Goal: Information Seeking & Learning: Learn about a topic

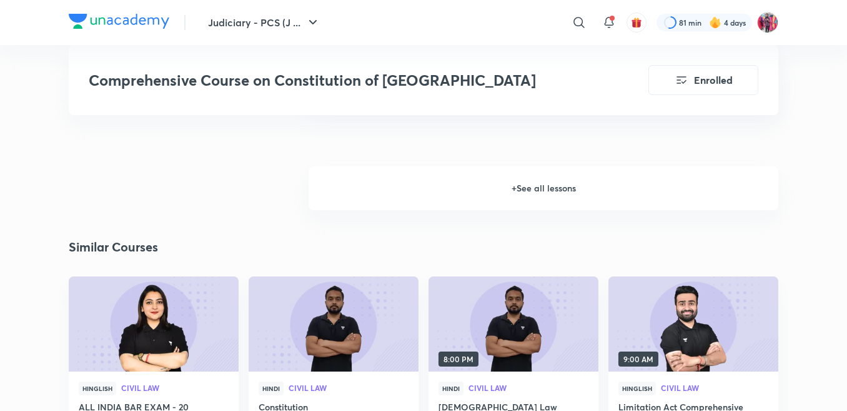
scroll to position [1625, 0]
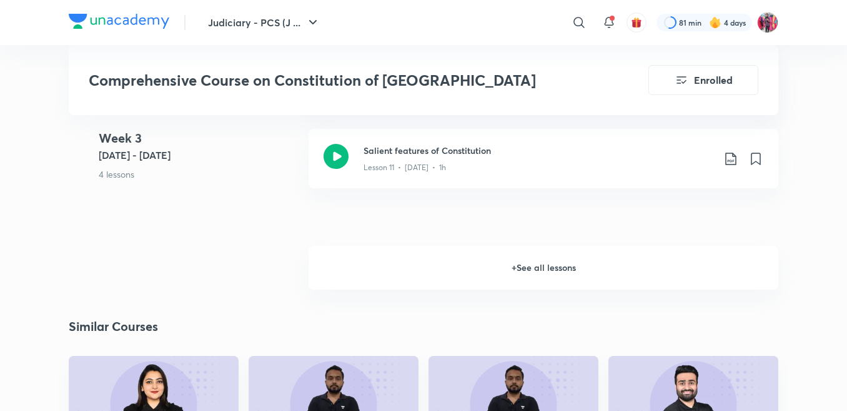
click at [476, 246] on h6 "+ See all lessons" at bounding box center [544, 268] width 470 height 44
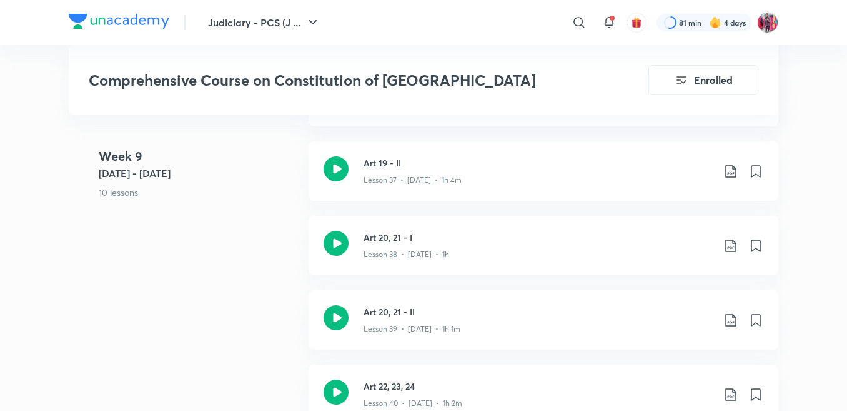
scroll to position [3937, 0]
